Goal: Task Accomplishment & Management: Manage account settings

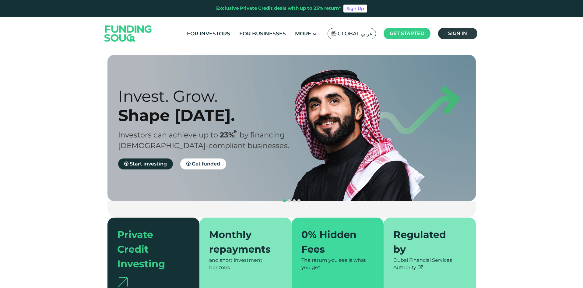
drag, startPoint x: 0, startPoint y: 0, endPoint x: 472, endPoint y: 32, distance: 473.3
click at [472, 32] on link "Sign in" at bounding box center [457, 34] width 39 height 12
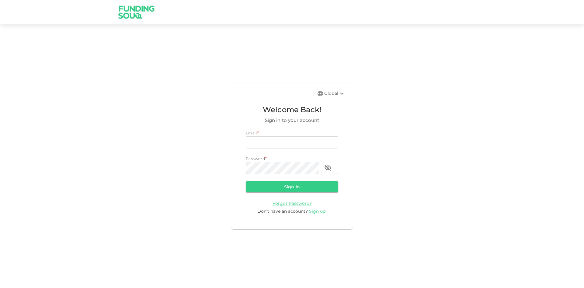
drag, startPoint x: 0, startPoint y: 0, endPoint x: 263, endPoint y: 139, distance: 297.4
click at [263, 139] on input "email" at bounding box center [292, 142] width 92 height 12
type input "[EMAIL_ADDRESS][DOMAIN_NAME]"
click at [246, 181] on button "Sign in" at bounding box center [292, 186] width 92 height 11
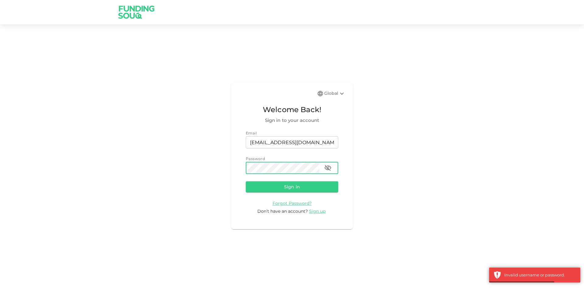
click at [246, 181] on button "Sign in" at bounding box center [292, 186] width 92 height 11
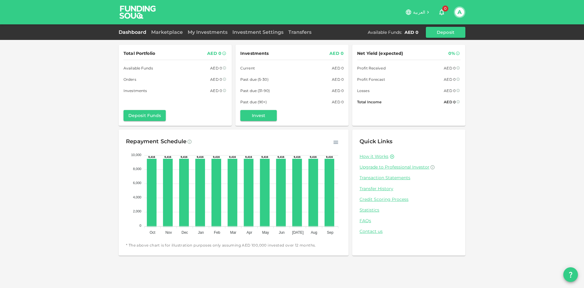
click at [155, 29] on div "Marketplace" at bounding box center [167, 32] width 37 height 7
click at [155, 32] on link "Marketplace" at bounding box center [167, 32] width 37 height 6
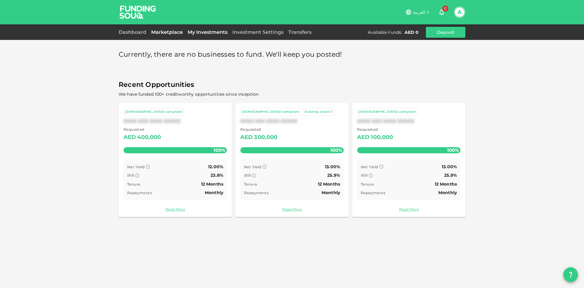
click at [201, 33] on link "My Investments" at bounding box center [207, 32] width 45 height 6
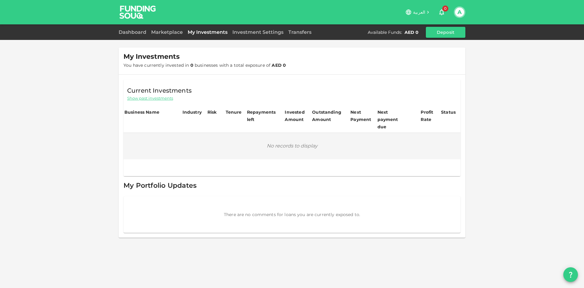
click at [166, 37] on div "Dashboard Marketplace My Investments Investment Settings Transfers Available Fu…" at bounding box center [292, 32] width 347 height 11
click at [165, 36] on div "Marketplace" at bounding box center [167, 32] width 37 height 7
click at [166, 32] on link "Marketplace" at bounding box center [167, 32] width 37 height 6
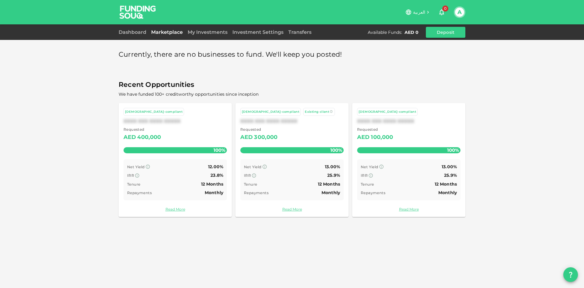
click at [459, 12] on button "A" at bounding box center [459, 12] width 9 height 9
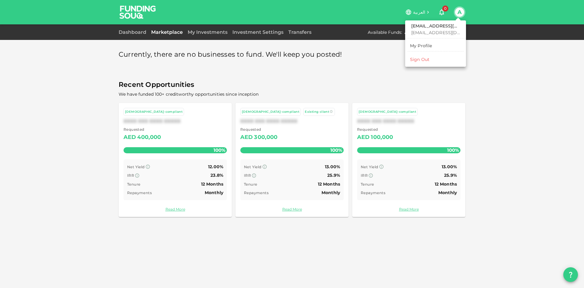
click at [441, 58] on li "Sign Out" at bounding box center [436, 59] width 56 height 10
